Goal: Task Accomplishment & Management: Use online tool/utility

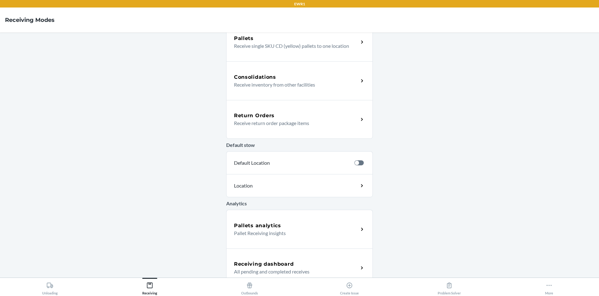
scroll to position [140, 0]
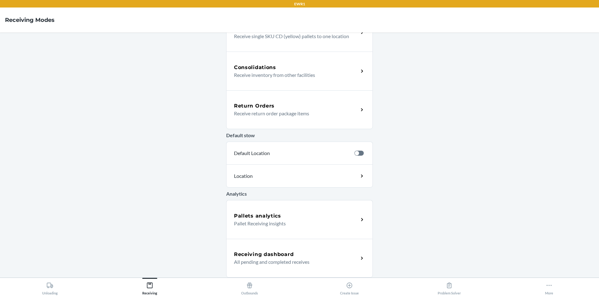
click at [269, 215] on h5 "Pallets analytics" at bounding box center [257, 215] width 47 height 7
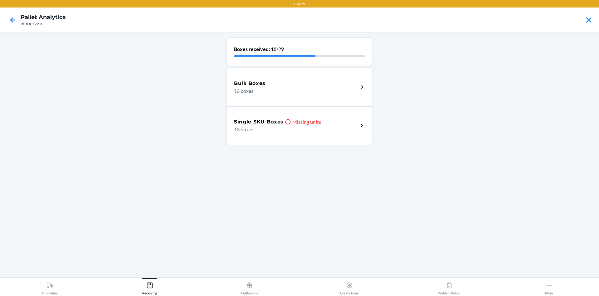
click at [309, 126] on p "13 boxes" at bounding box center [294, 128] width 120 height 7
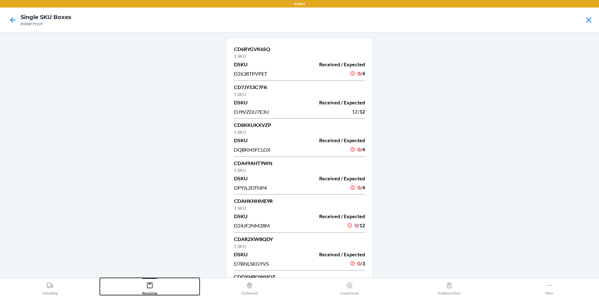
click at [171, 282] on button "Receiving" at bounding box center [150, 285] width 100 height 17
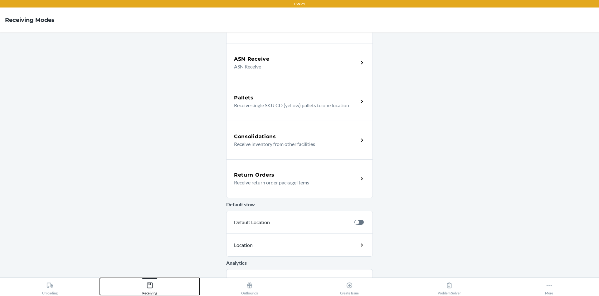
scroll to position [140, 0]
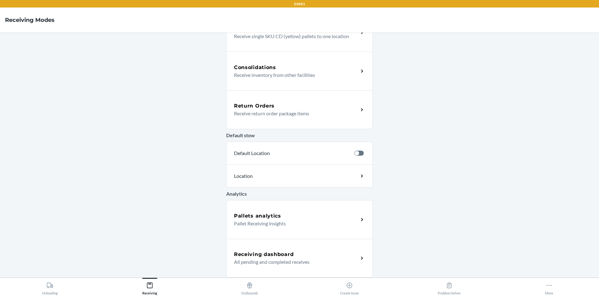
click at [244, 231] on div "Pallets analytics Pallet Receiving insights" at bounding box center [299, 219] width 147 height 39
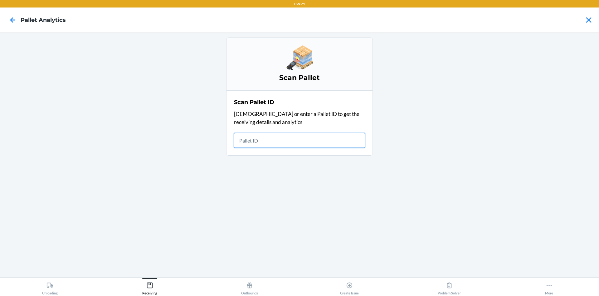
click at [276, 138] on input "text" at bounding box center [299, 140] width 131 height 15
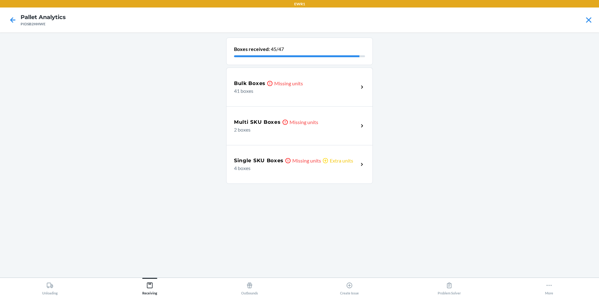
click at [326, 155] on div "Single SKU Boxes Missing units Extra units 4 boxes" at bounding box center [299, 164] width 147 height 39
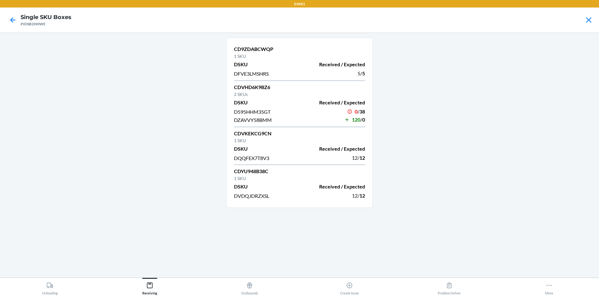
click at [7, 16] on div at bounding box center [13, 20] width 16 height 16
click at [13, 22] on icon at bounding box center [12, 20] width 11 height 11
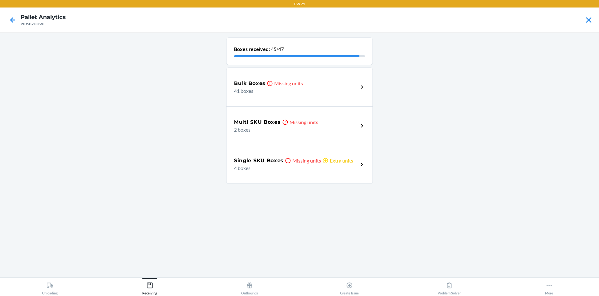
click at [286, 129] on p "2 boxes" at bounding box center [294, 129] width 120 height 7
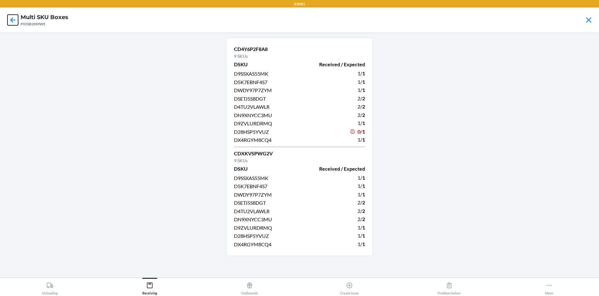
click at [13, 21] on icon at bounding box center [12, 20] width 11 height 11
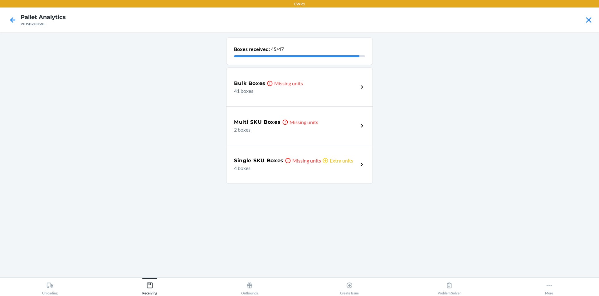
click at [304, 93] on p "41 boxes" at bounding box center [294, 90] width 120 height 7
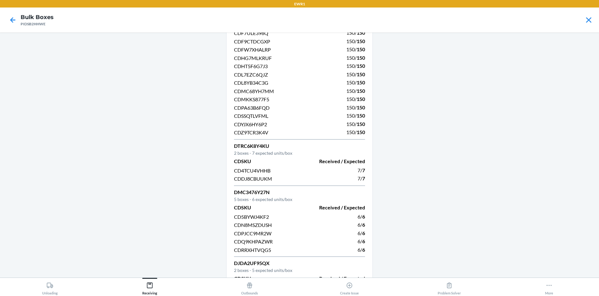
scroll to position [287, 0]
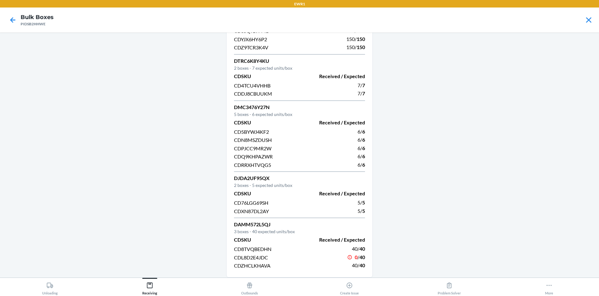
click at [248, 256] on span "CDL8D2E4JDC" at bounding box center [251, 257] width 34 height 6
copy span "CDL8D2E4JDC"
click at [158, 286] on button "Receiving" at bounding box center [150, 285] width 100 height 17
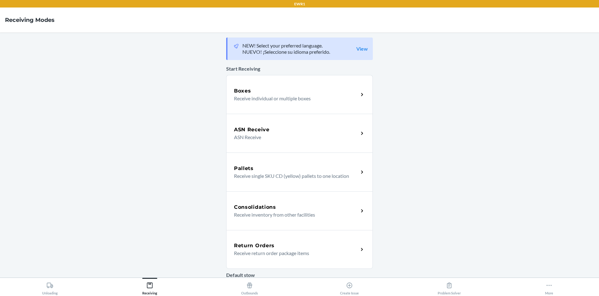
click at [267, 98] on p "Receive individual or multiple boxes" at bounding box center [294, 98] width 120 height 7
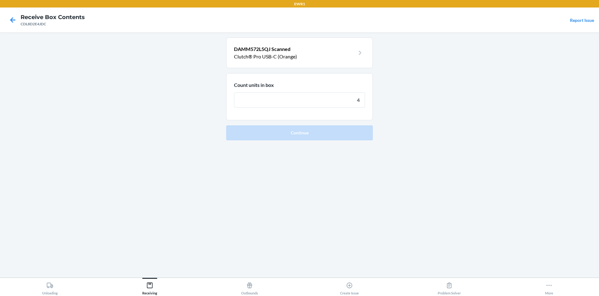
type input "40"
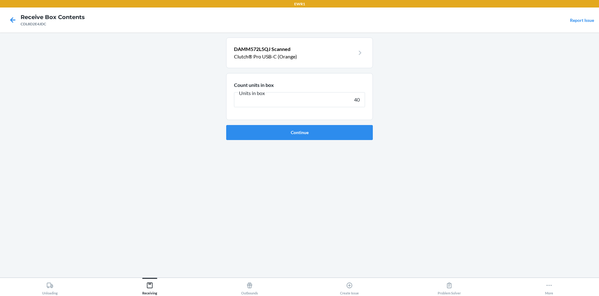
click button "Continue" at bounding box center [299, 132] width 147 height 15
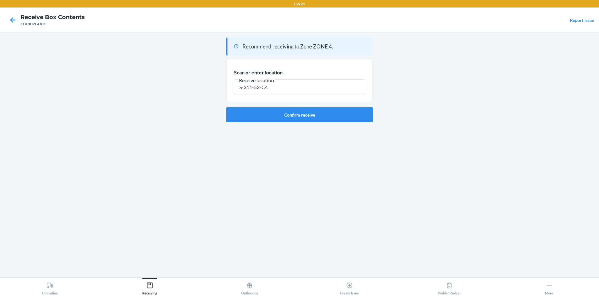
type input "S-311-53-C4"
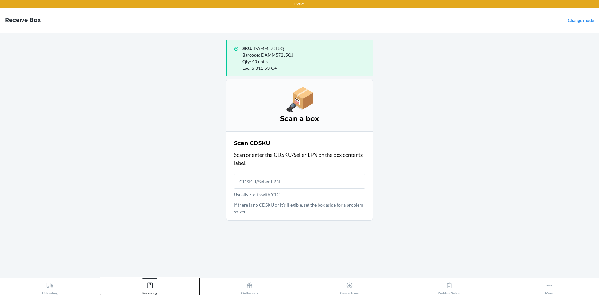
click at [154, 292] on div "Receiving" at bounding box center [149, 287] width 15 height 16
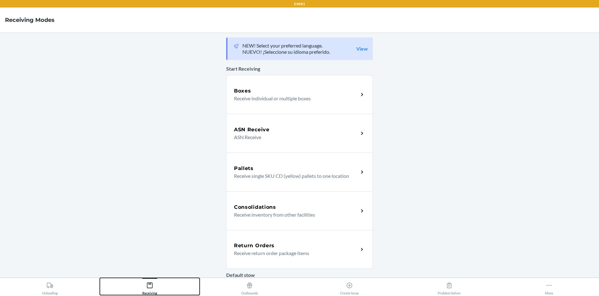
scroll to position [140, 0]
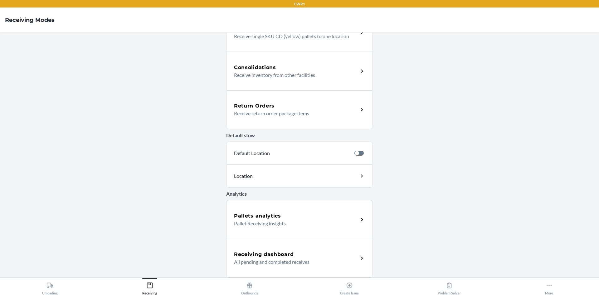
click at [296, 216] on div "Pallets analytics" at bounding box center [296, 215] width 125 height 7
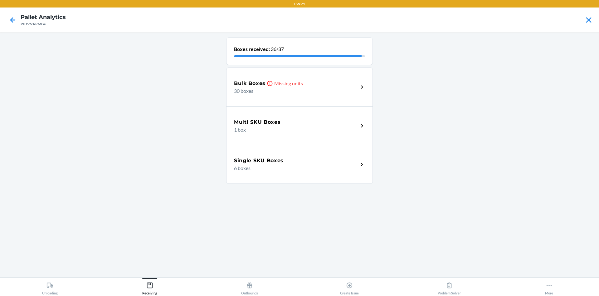
click at [313, 92] on p "30 boxes" at bounding box center [294, 90] width 120 height 7
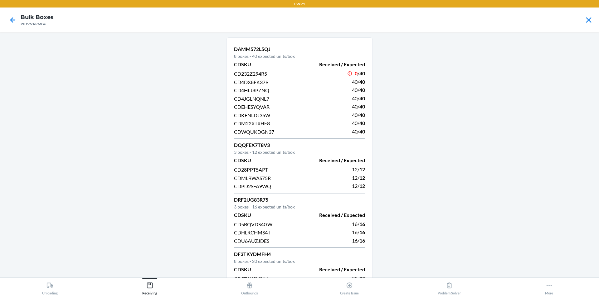
click at [239, 48] on p "DAMM572L5QJ" at bounding box center [299, 48] width 131 height 7
copy p "DAMM572L5QJ"
click at [153, 282] on icon at bounding box center [149, 285] width 7 height 7
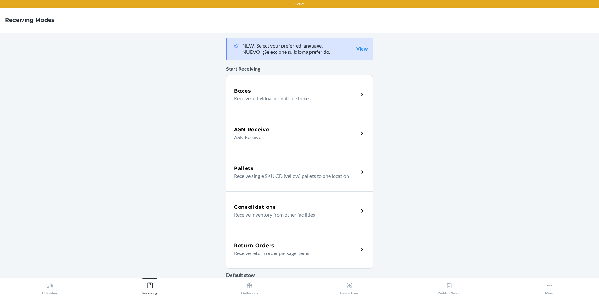
click at [252, 85] on div "Boxes Receive individual or multiple boxes" at bounding box center [299, 94] width 147 height 39
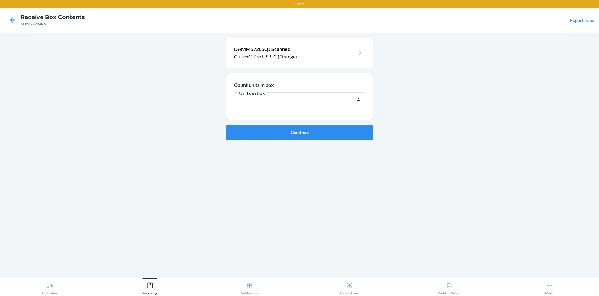
type input "40"
click button "Continue" at bounding box center [299, 132] width 147 height 15
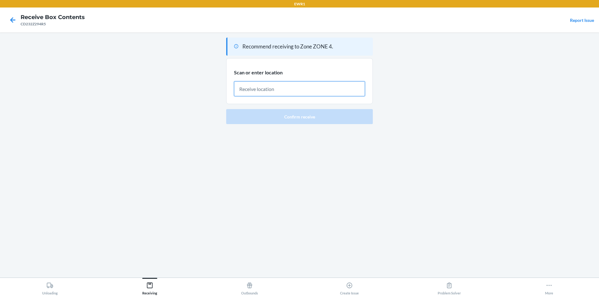
paste input "S-261-43-D4"
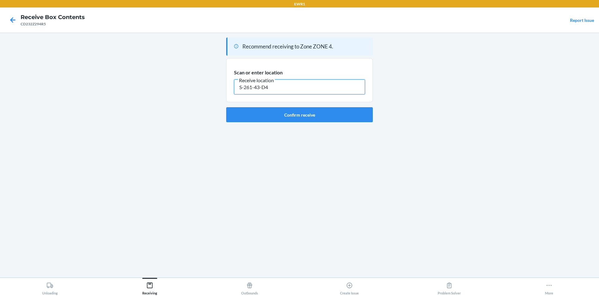
type input "S-261-43-D4"
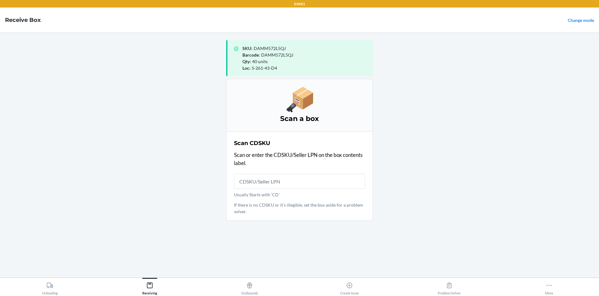
click at [159, 277] on div "Unloading Receiving Outbounds Create Issue Problem Solver More" at bounding box center [299, 286] width 599 height 18
click at [158, 279] on button "Receiving" at bounding box center [150, 285] width 100 height 17
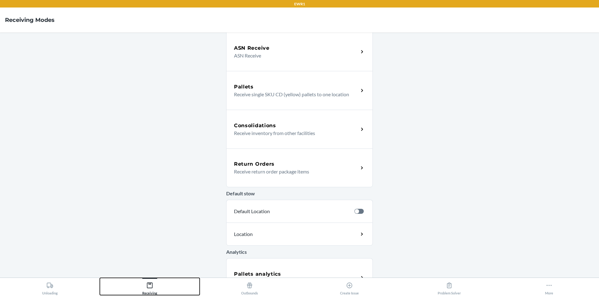
scroll to position [140, 0]
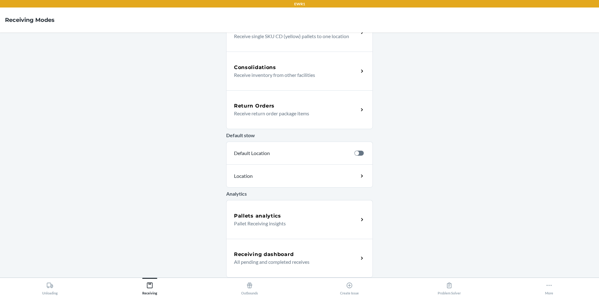
click at [278, 218] on div "Pallets analytics" at bounding box center [296, 215] width 125 height 7
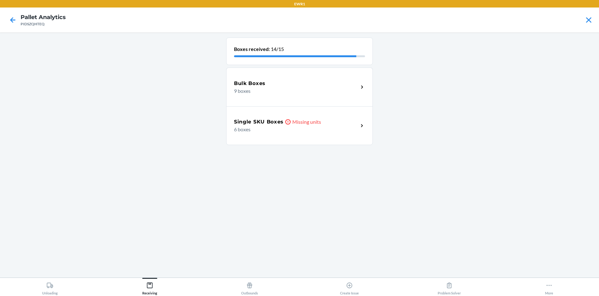
click at [301, 131] on p "6 boxes" at bounding box center [294, 128] width 120 height 7
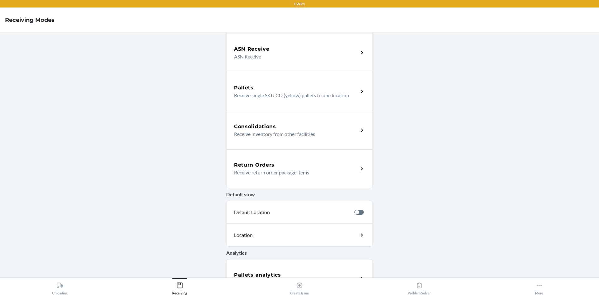
scroll to position [140, 0]
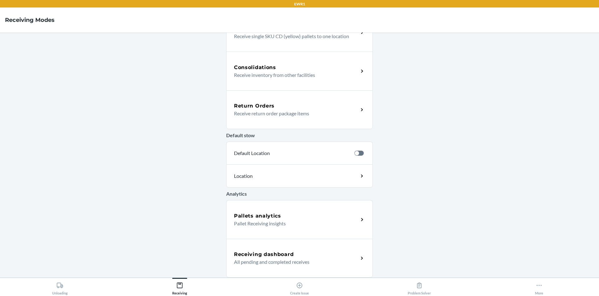
click at [282, 263] on p "All pending and completed receives" at bounding box center [294, 261] width 120 height 7
